Goal: Find contact information: Find contact information

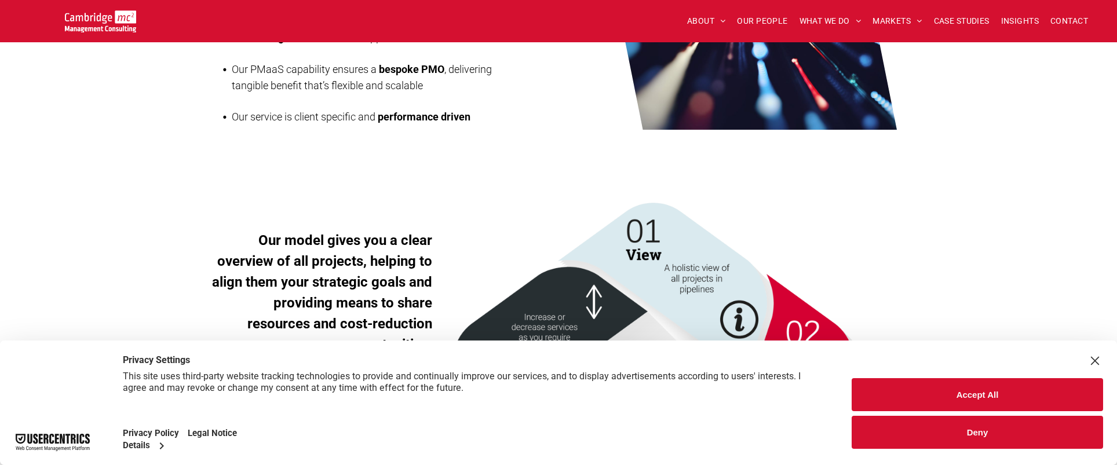
scroll to position [1263, 0]
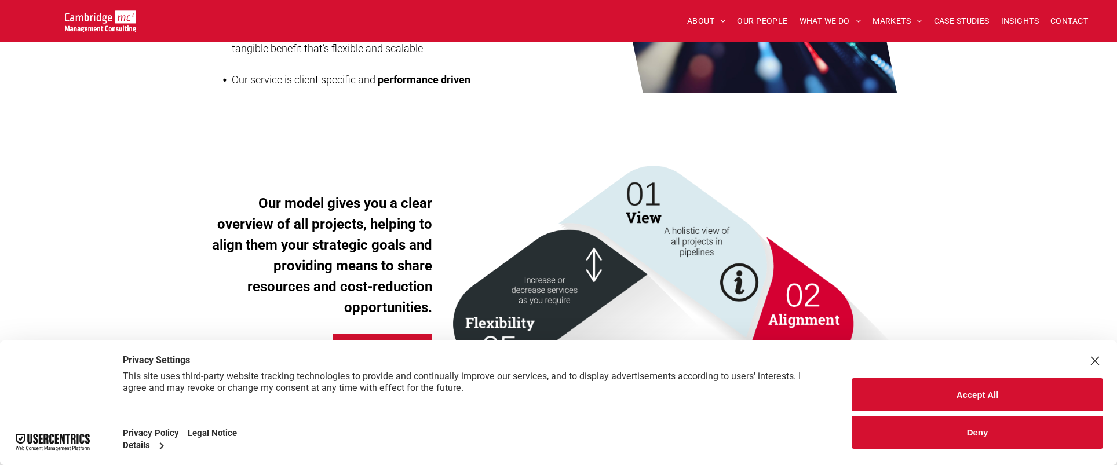
click at [997, 398] on button "Accept All" at bounding box center [978, 394] width 252 height 33
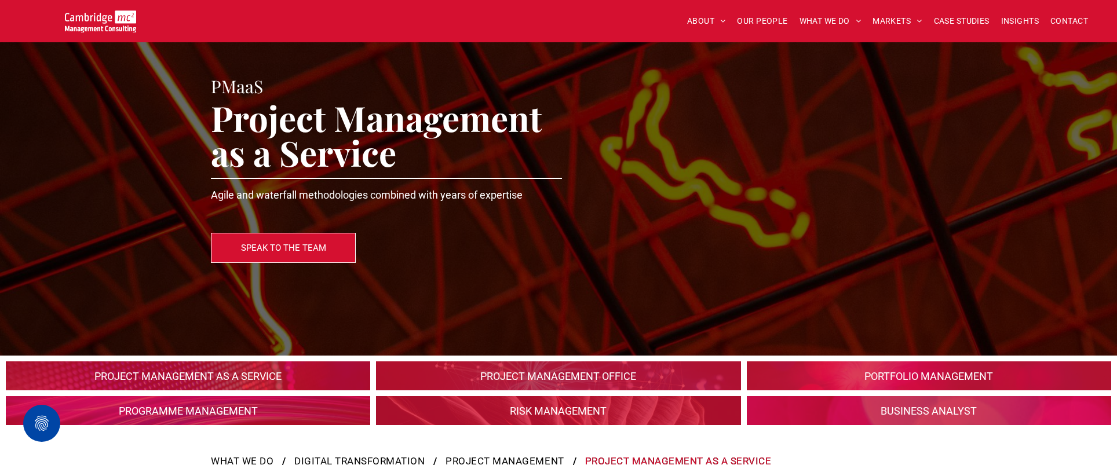
scroll to position [0, 0]
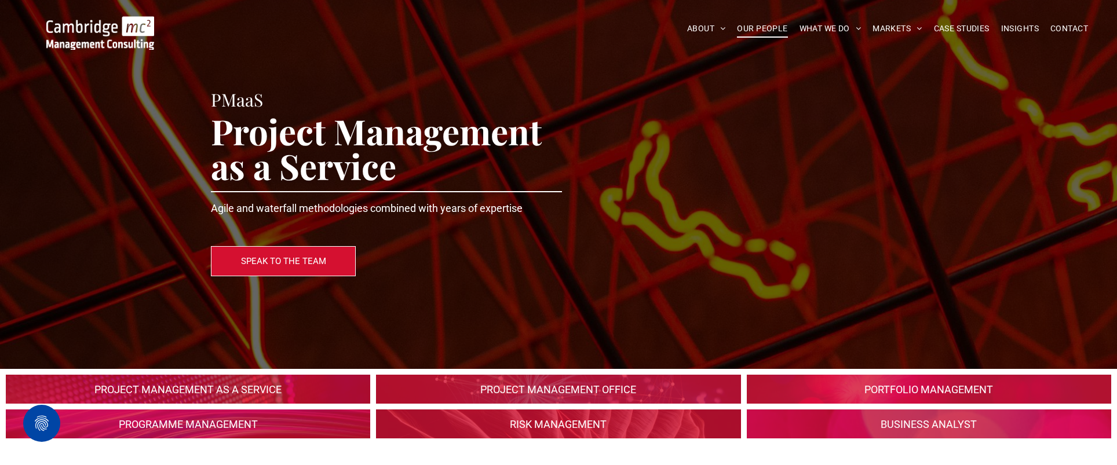
click at [764, 31] on span "OUR PEOPLE" at bounding box center [762, 29] width 50 height 18
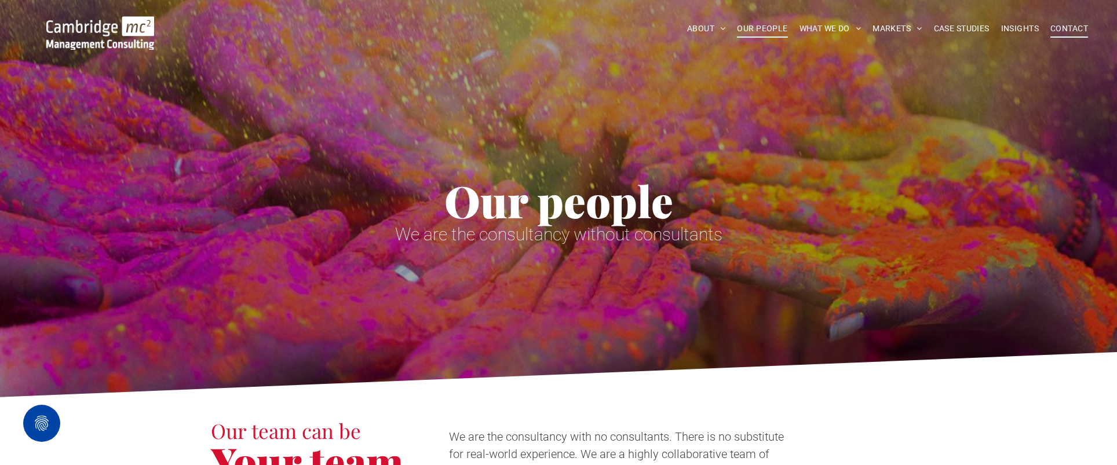
click at [1067, 31] on span "CONTACT" at bounding box center [1070, 29] width 38 height 18
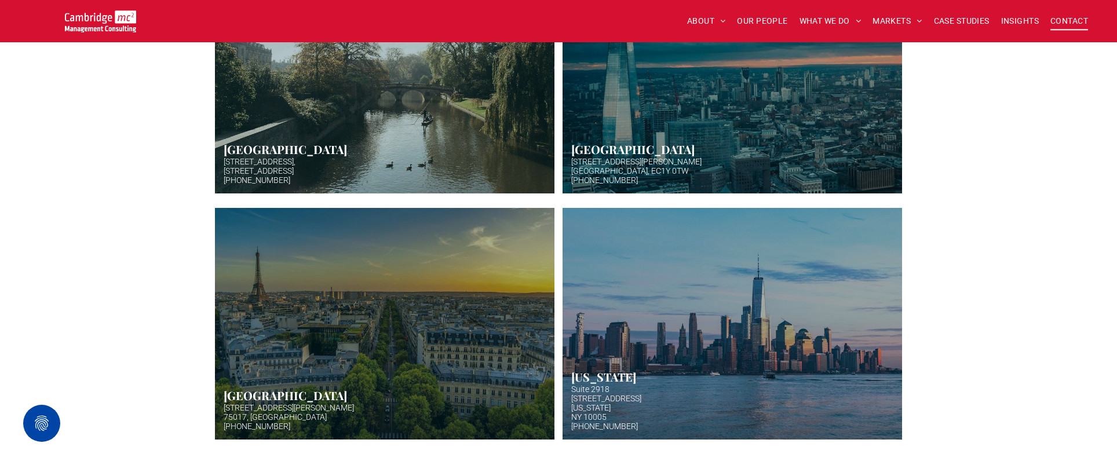
scroll to position [436, 0]
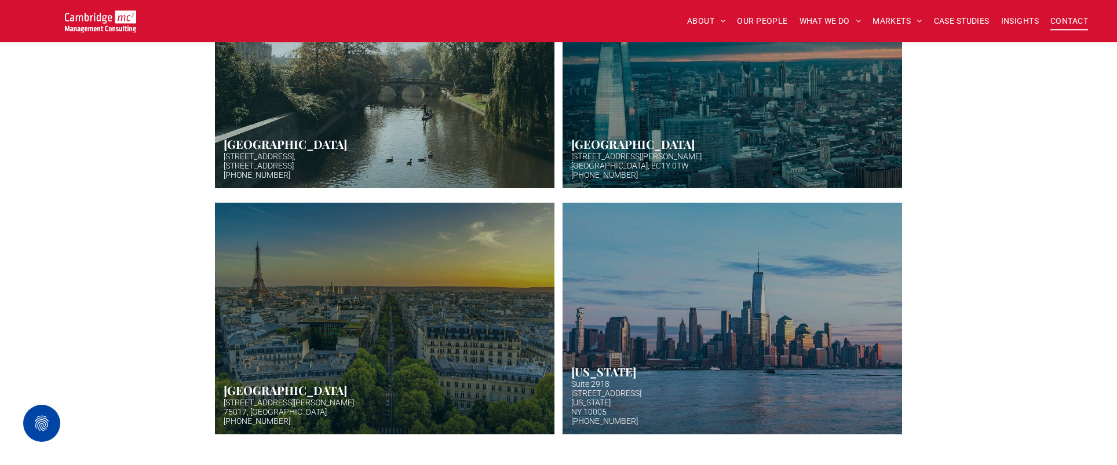
click at [718, 74] on link "Aerial photo of Tower Bridge, London. Thames snakes into distance. Hazy backgro…" at bounding box center [732, 73] width 360 height 246
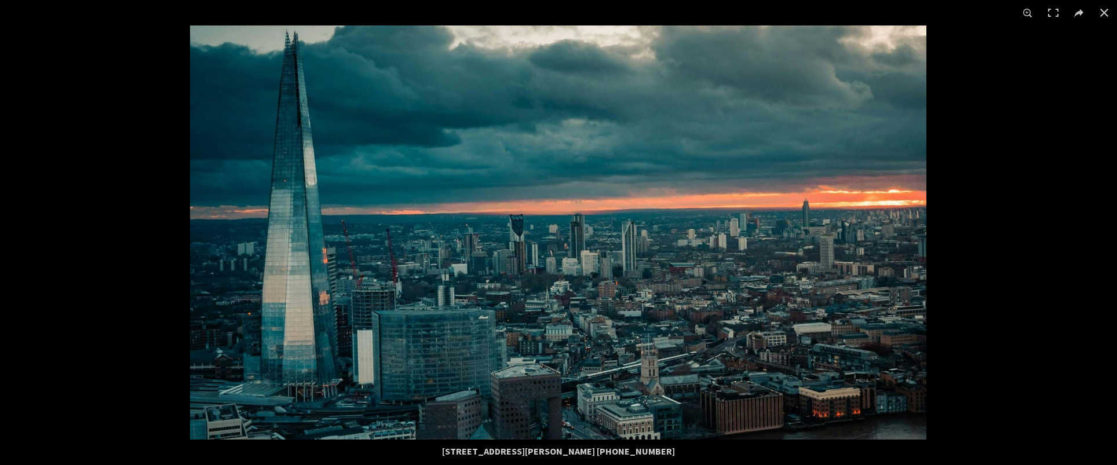
scroll to position [516, 0]
